Goal: Information Seeking & Learning: Understand process/instructions

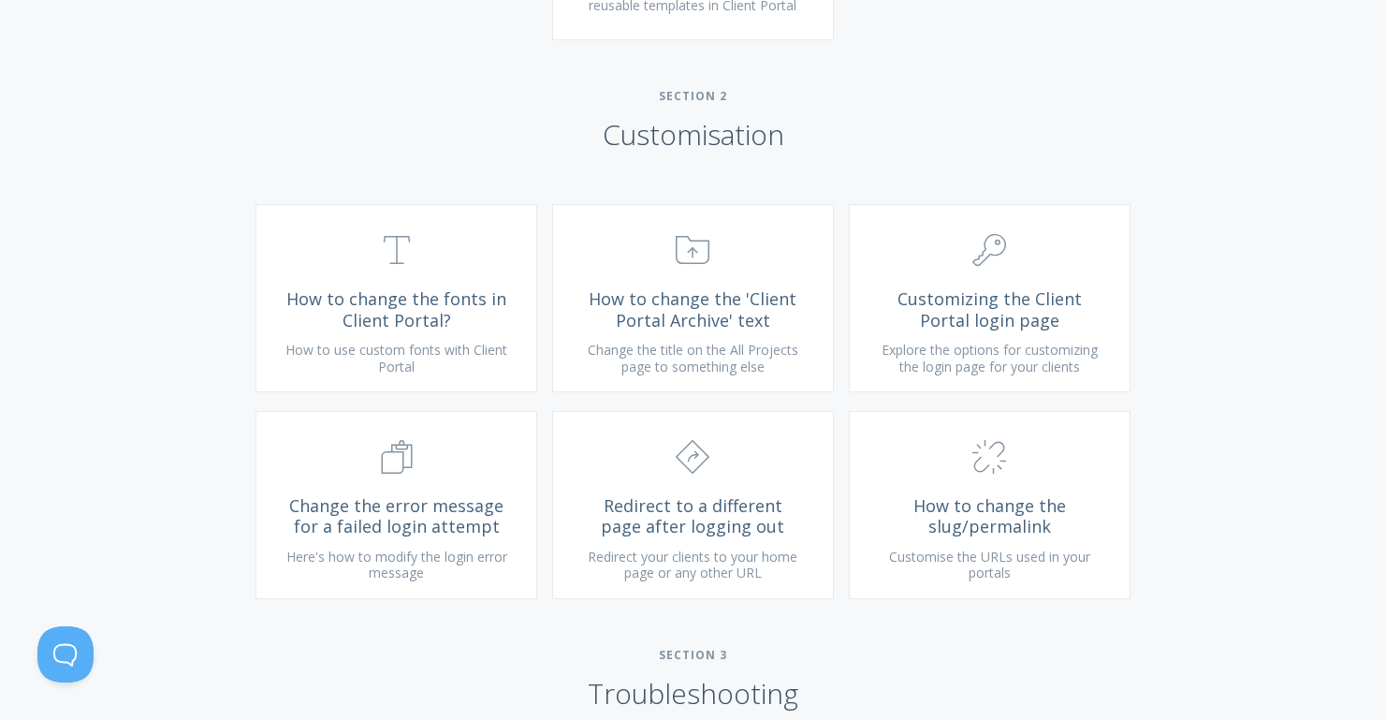
scroll to position [1339, 0]
click at [921, 366] on span "Explore the options for customizing the login page for your clients" at bounding box center [989, 357] width 216 height 35
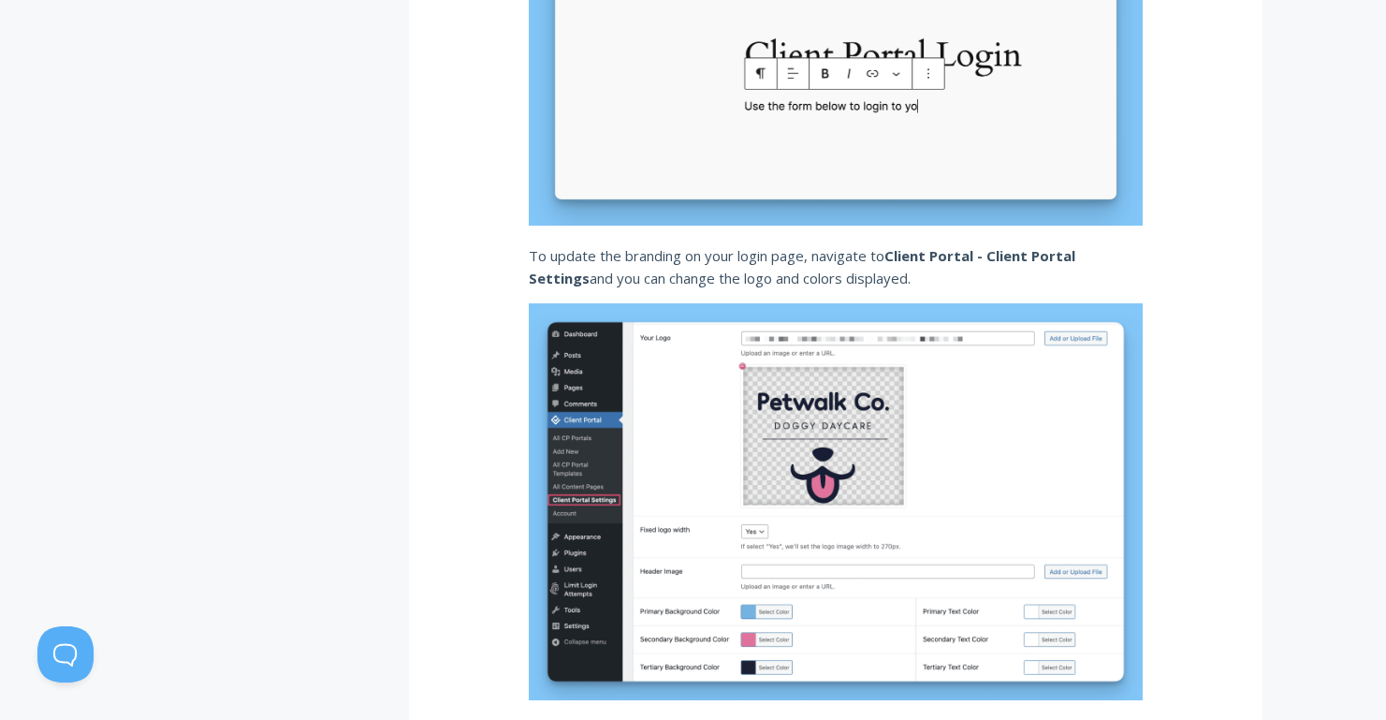
scroll to position [1559, 0]
